Goal: Information Seeking & Learning: Learn about a topic

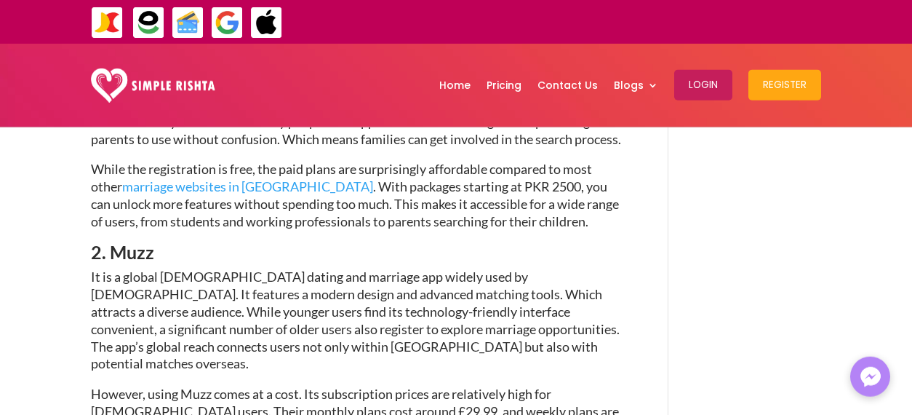
scroll to position [843, 0]
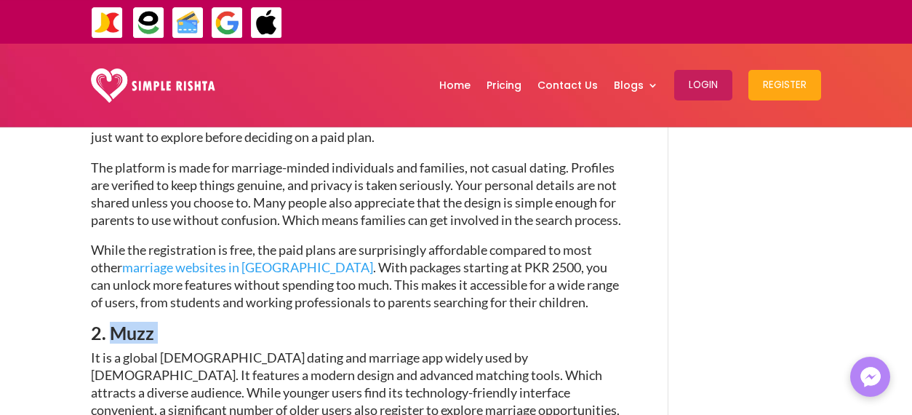
drag, startPoint x: 181, startPoint y: 278, endPoint x: 113, endPoint y: 273, distance: 68.6
click at [113, 324] on h3 "2. Muzz" at bounding box center [360, 336] width 538 height 25
copy h3 "Muzz"
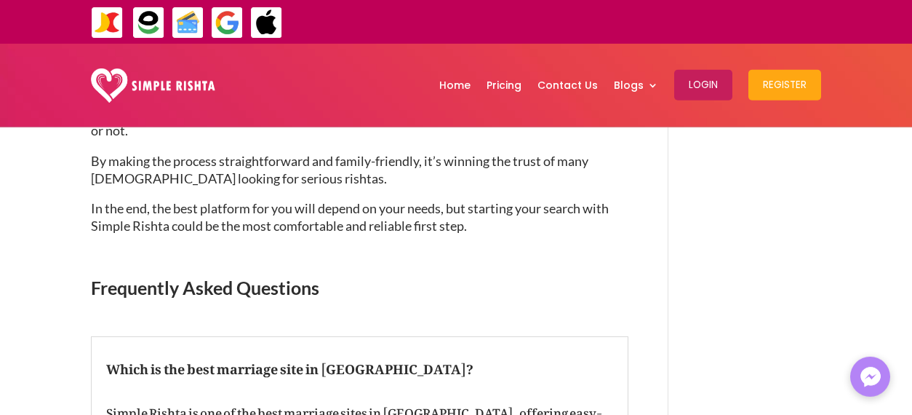
scroll to position [2415, 0]
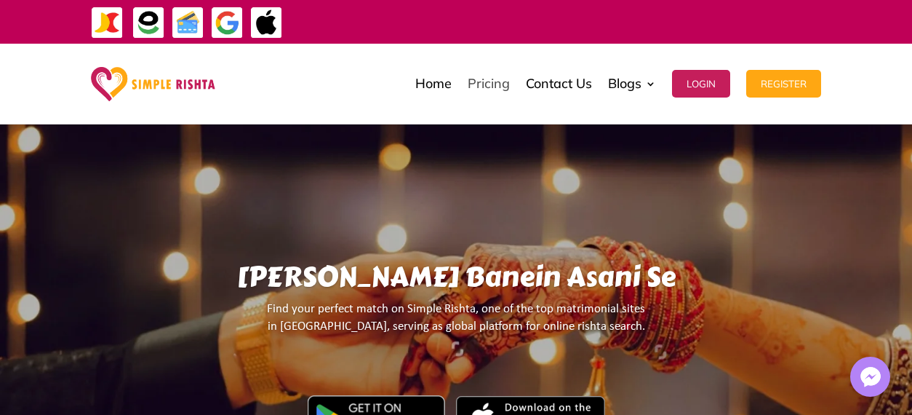
click at [488, 87] on link "Pricing" at bounding box center [489, 83] width 42 height 73
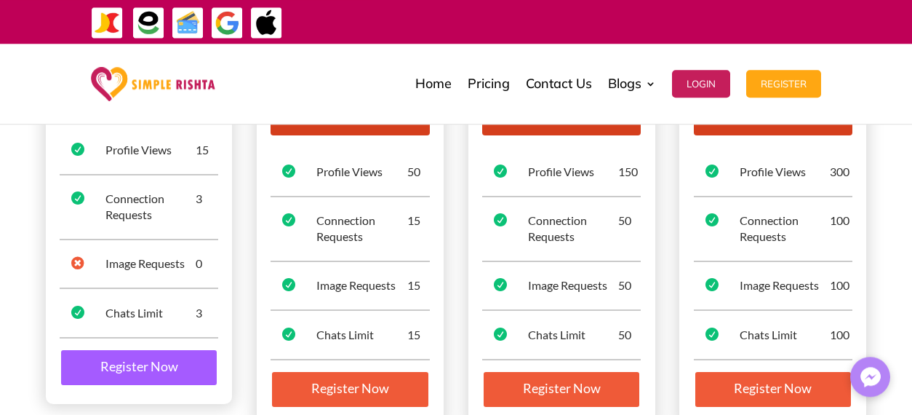
scroll to position [271, 0]
